Goal: Task Accomplishment & Management: Manage account settings

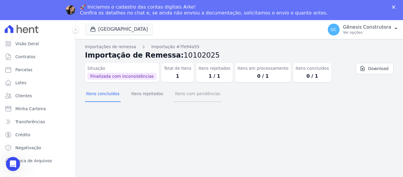
click at [180, 94] on button "Itens com pendências" at bounding box center [198, 93] width 48 height 15
click at [151, 94] on button "Itens rejeitados" at bounding box center [147, 93] width 34 height 15
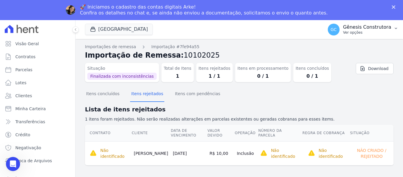
click at [349, 32] on p "Ver opções" at bounding box center [367, 32] width 48 height 5
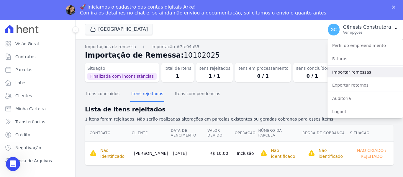
click at [366, 72] on link "Importar remessas" at bounding box center [366, 72] width 76 height 11
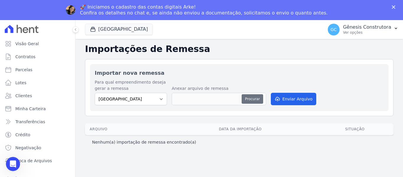
click at [248, 100] on button "Procurar" at bounding box center [252, 98] width 21 height 9
click at [253, 99] on button "Procurar" at bounding box center [252, 98] width 21 height 9
type input "10102025"
click at [254, 100] on button "Procurar" at bounding box center [252, 98] width 21 height 9
click at [300, 101] on button "Enviar Arquivo" at bounding box center [293, 99] width 45 height 12
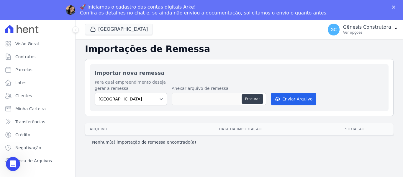
click at [254, 79] on div "Para qual empreendimento deseja gerar a remessa Estação Nogueira Estação Noguei…" at bounding box center [239, 92] width 289 height 27
click at [249, 101] on button "Procurar" at bounding box center [252, 98] width 21 height 9
type input "10102025"
click at [303, 99] on button "Enviar Arquivo" at bounding box center [293, 99] width 45 height 12
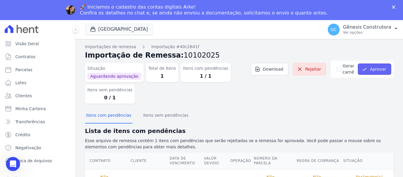
click at [378, 69] on button "Aprovar" at bounding box center [374, 68] width 33 height 11
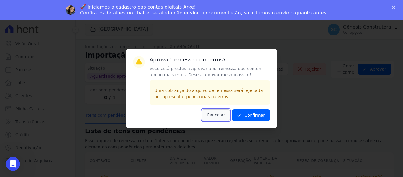
click at [216, 113] on button "Cancelar" at bounding box center [216, 115] width 28 height 12
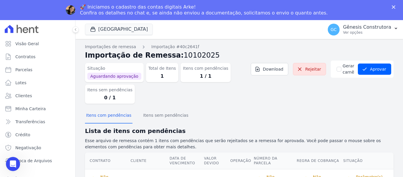
scroll to position [8, 0]
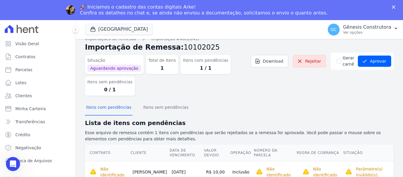
click at [394, 9] on icon "Fechar" at bounding box center [394, 7] width 4 height 4
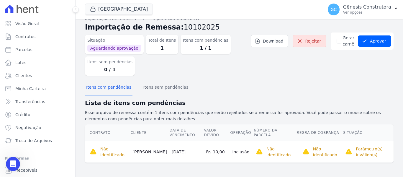
click at [177, 63] on dl "Situação Aguardando aprovação Total de Itens 1 Itens com pendências 1 / 1 Itens…" at bounding box center [175, 53] width 180 height 43
click at [368, 39] on button "Aprovar" at bounding box center [374, 40] width 33 height 11
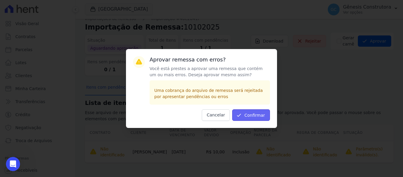
click at [246, 114] on button "Confirmar" at bounding box center [251, 115] width 38 height 12
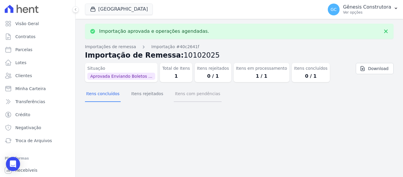
click at [174, 92] on button "Itens com pendências" at bounding box center [198, 93] width 48 height 15
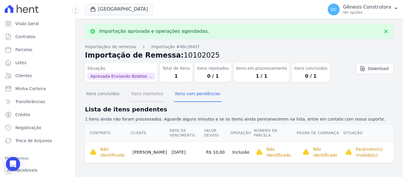
click at [146, 94] on button "Itens rejeitados" at bounding box center [147, 93] width 34 height 15
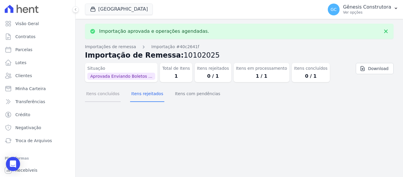
click at [113, 93] on button "Itens concluídos" at bounding box center [103, 93] width 36 height 15
click at [176, 92] on button "Itens com pendências" at bounding box center [198, 93] width 48 height 15
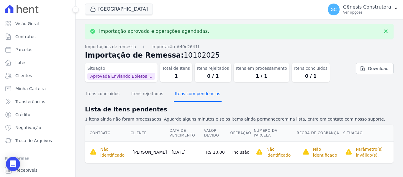
scroll to position [1, 0]
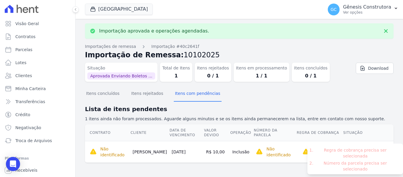
click at [356, 151] on li "Regra de cobrança precisa ser selecionada" at bounding box center [355, 153] width 81 height 12
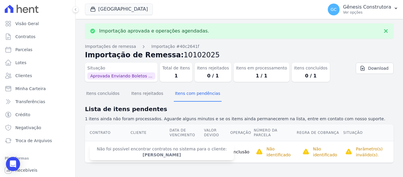
scroll to position [0, 0]
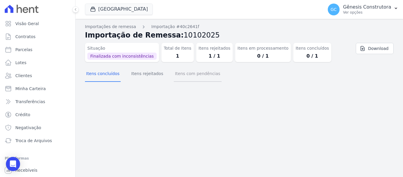
click at [177, 79] on button "Itens com pendências" at bounding box center [198, 73] width 48 height 15
click at [143, 74] on button "Itens rejeitados" at bounding box center [147, 73] width 34 height 15
